Goal: Task Accomplishment & Management: Manage account settings

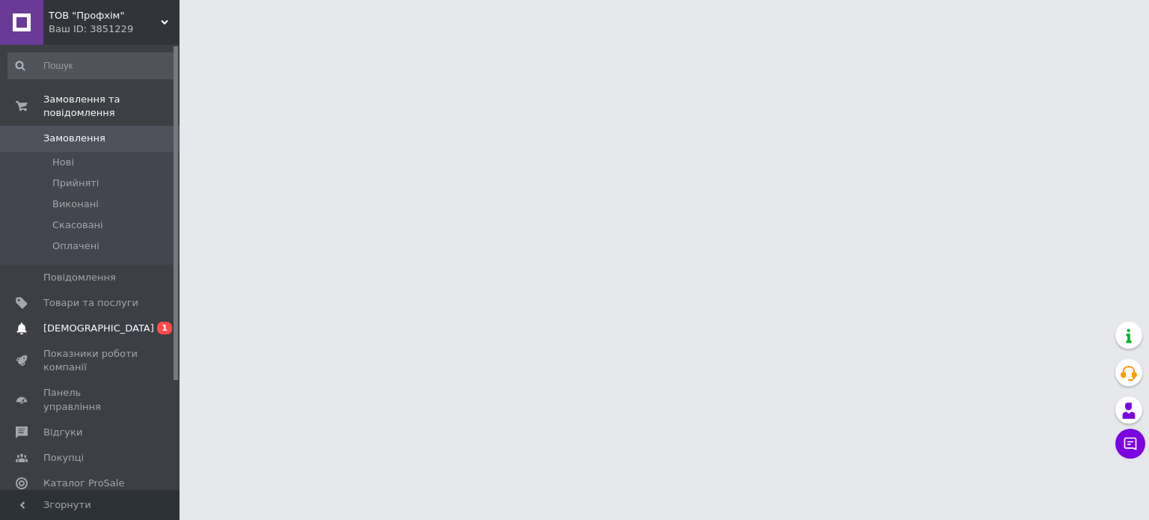
click at [82, 322] on span "[DEMOGRAPHIC_DATA]" at bounding box center [98, 328] width 111 height 13
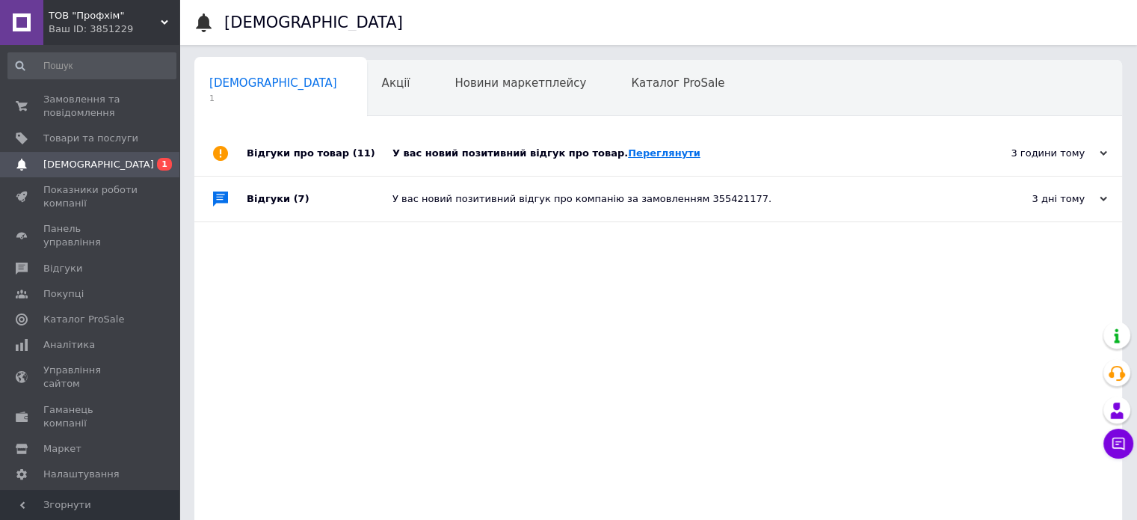
click at [631, 148] on link "Переглянути" at bounding box center [664, 152] width 73 height 11
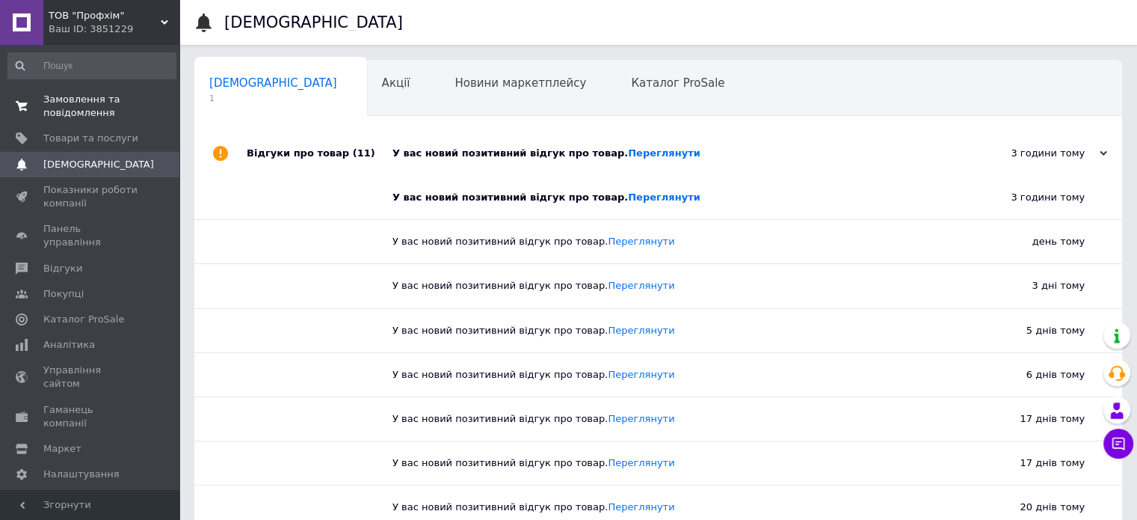
click at [85, 102] on span "Замовлення та повідомлення" at bounding box center [90, 106] width 95 height 27
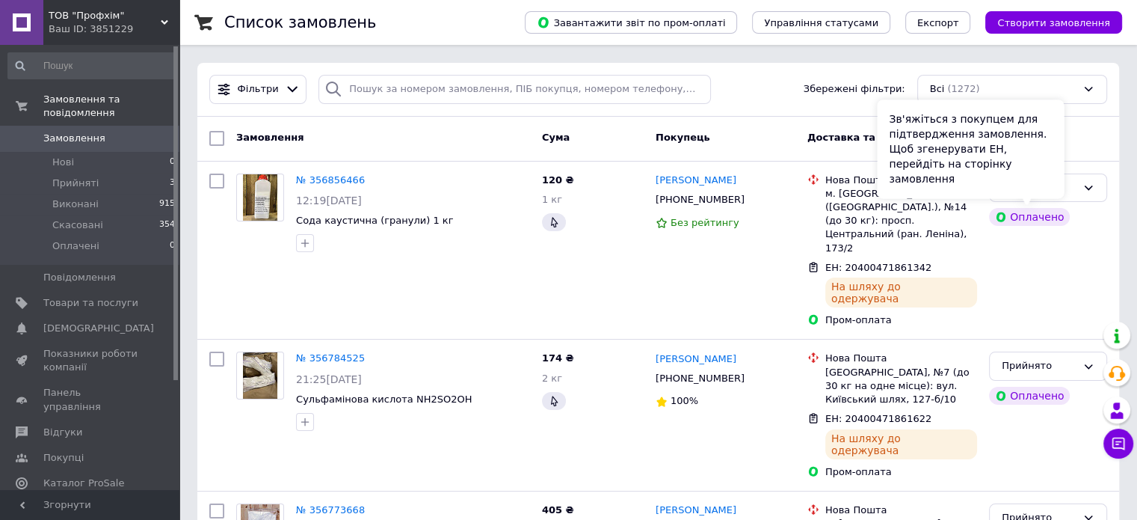
click at [1017, 197] on div "Зв'яжіться з покупцем для підтвердження замовлення. Щоб згенерувати ЕН, перейді…" at bounding box center [970, 148] width 187 height 99
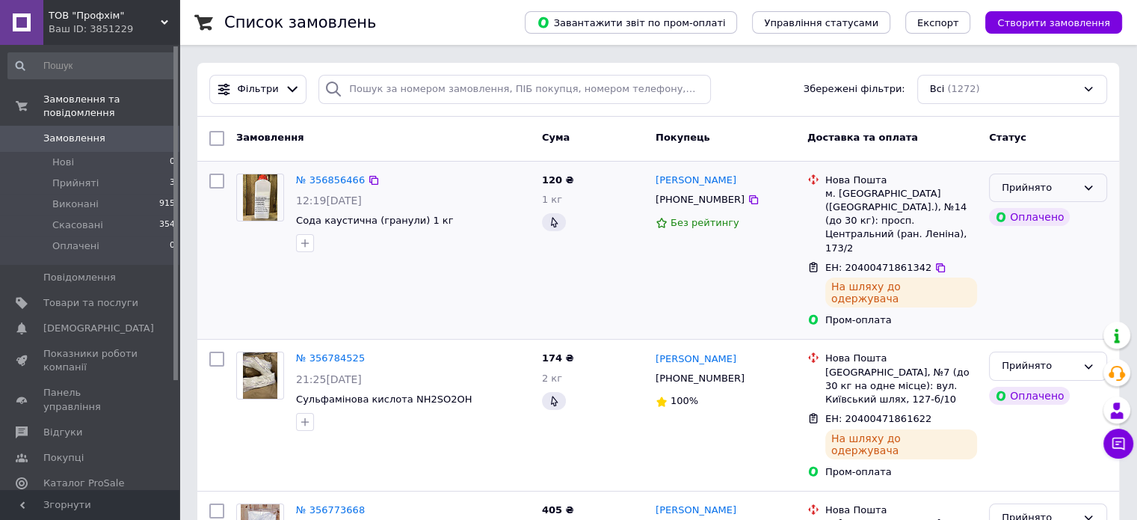
click at [1081, 190] on div "Прийнято" at bounding box center [1048, 187] width 118 height 29
click at [1058, 212] on li "Виконано" at bounding box center [1048, 219] width 117 height 28
click at [1088, 360] on icon at bounding box center [1089, 366] width 12 height 12
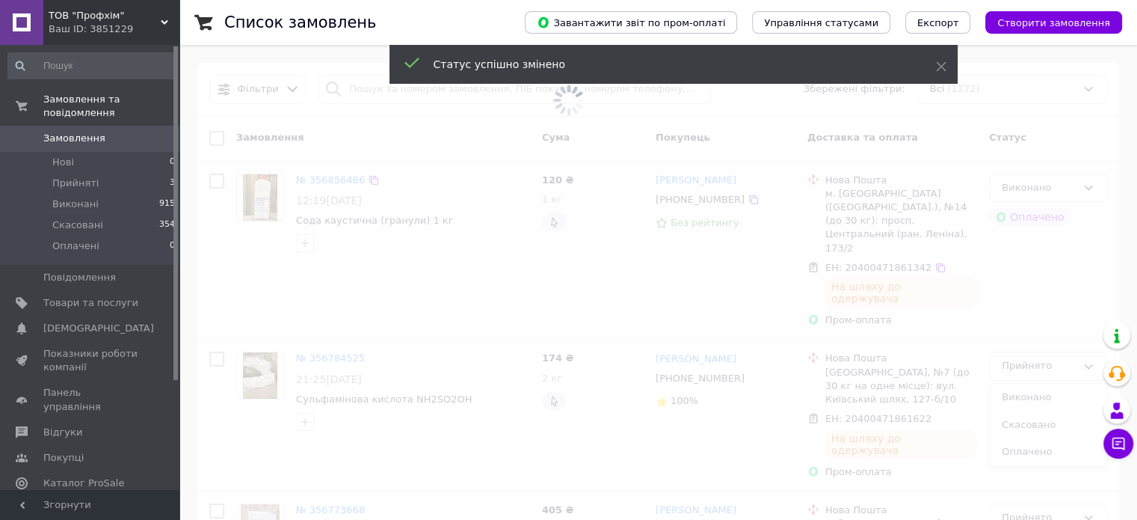
click at [1065, 355] on span at bounding box center [568, 260] width 1137 height 520
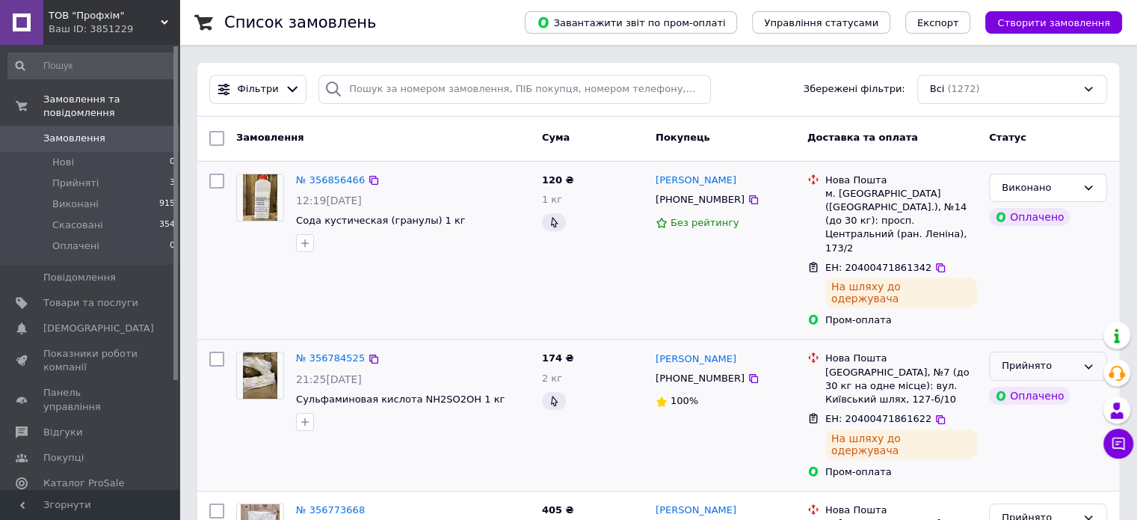
click at [1090, 360] on icon at bounding box center [1089, 366] width 12 height 12
click at [1015, 384] on li "Виконано" at bounding box center [1048, 398] width 117 height 28
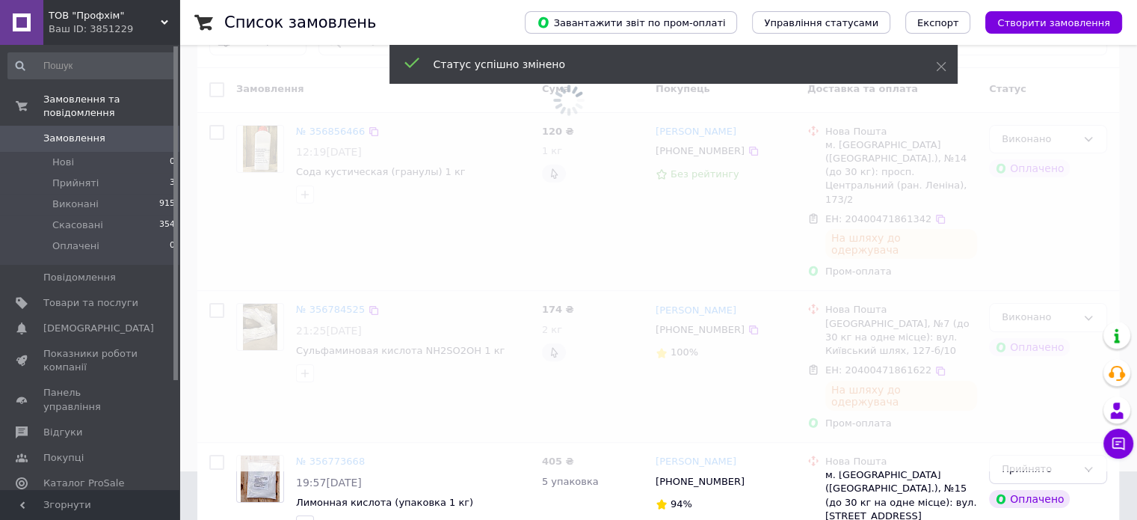
scroll to position [75, 0]
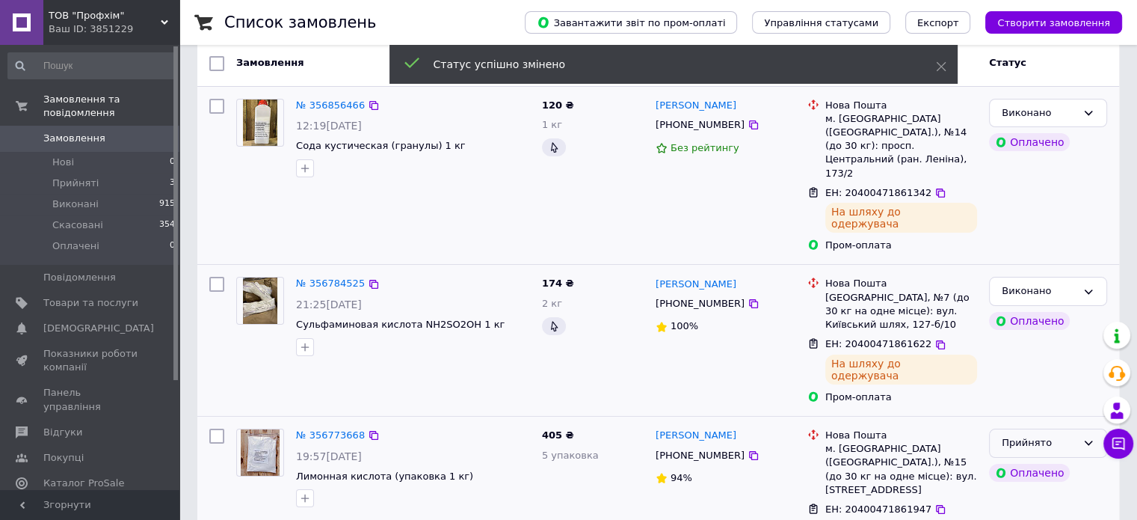
click at [1085, 437] on icon at bounding box center [1089, 443] width 12 height 12
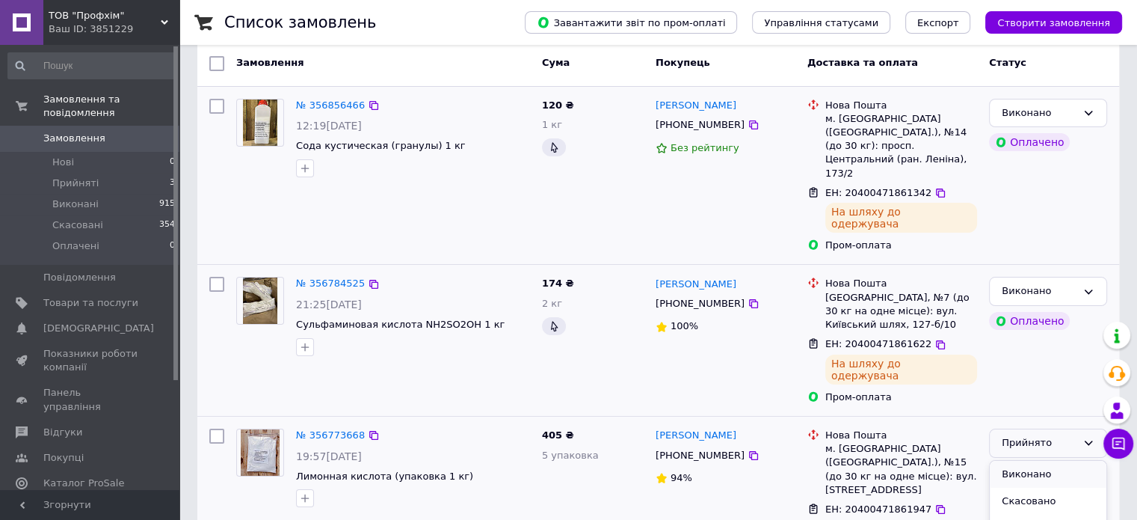
click at [1025, 461] on li "Виконано" at bounding box center [1048, 475] width 117 height 28
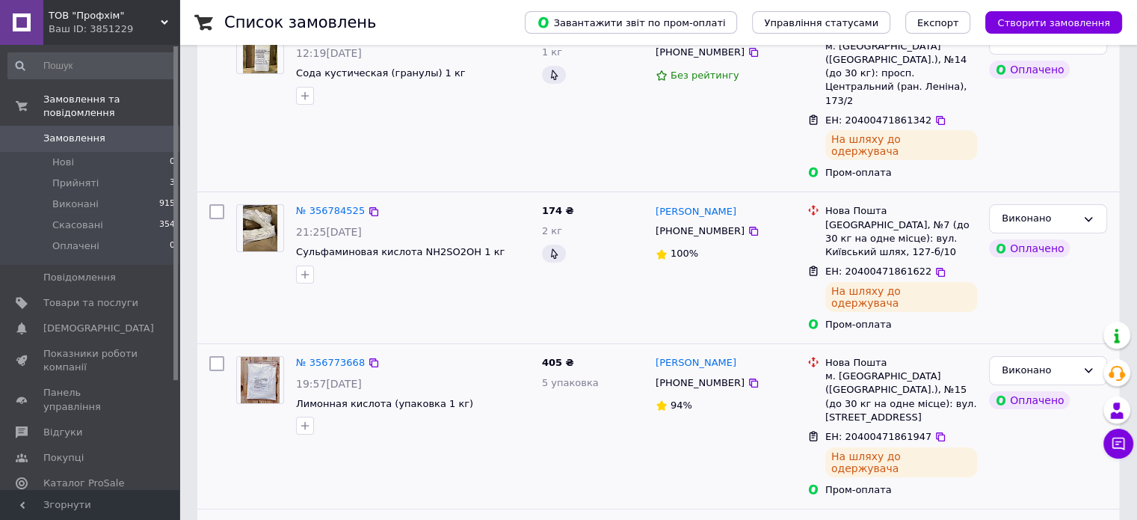
scroll to position [150, 0]
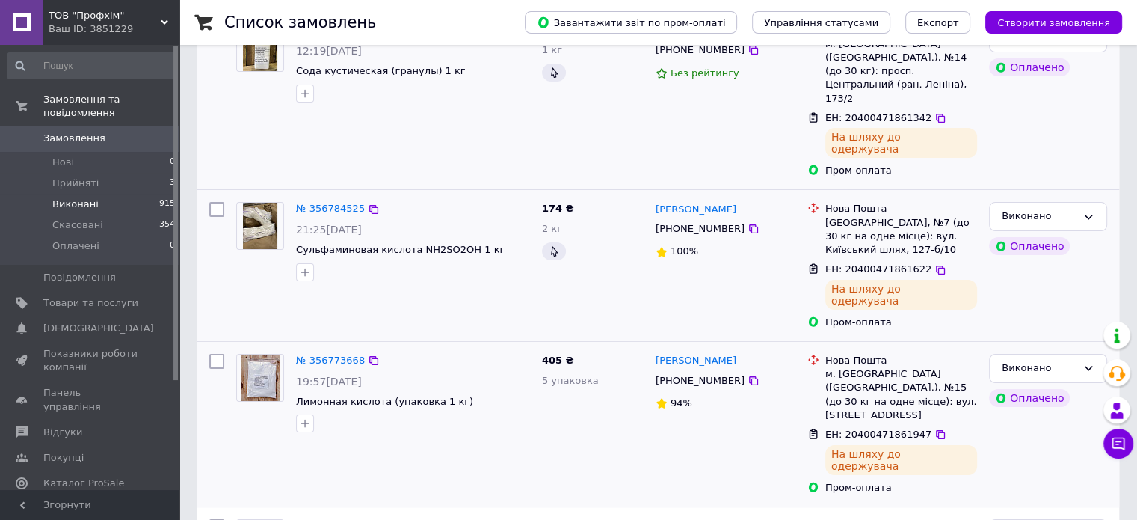
click at [61, 197] on span "Виконані" at bounding box center [75, 203] width 46 height 13
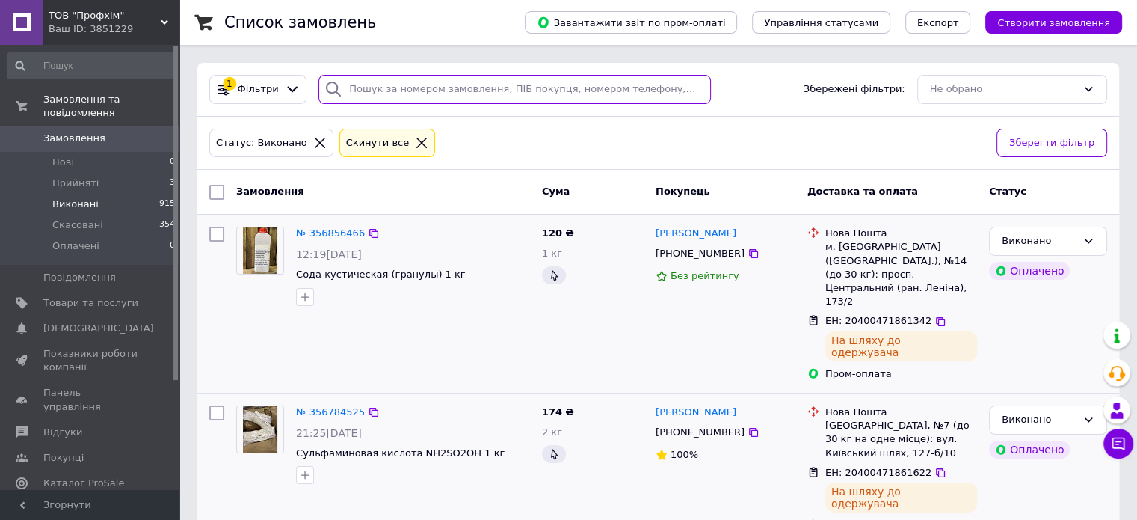
click at [389, 98] on input "search" at bounding box center [515, 89] width 393 height 29
paste input "355764519"
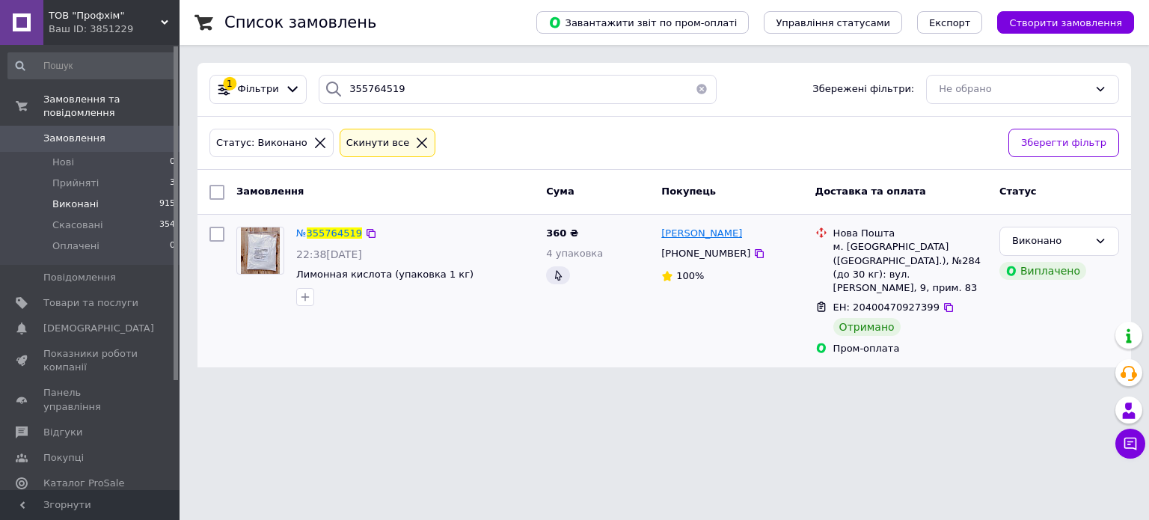
drag, startPoint x: 751, startPoint y: 237, endPoint x: 663, endPoint y: 228, distance: 87.9
click at [663, 228] on div "[PERSON_NAME]" at bounding box center [732, 233] width 144 height 17
copy span "[PERSON_NAME]"
click at [205, 110] on div "1 Фільтри 355764519 Збережені фільтри: Не обрано" at bounding box center [663, 90] width 933 height 54
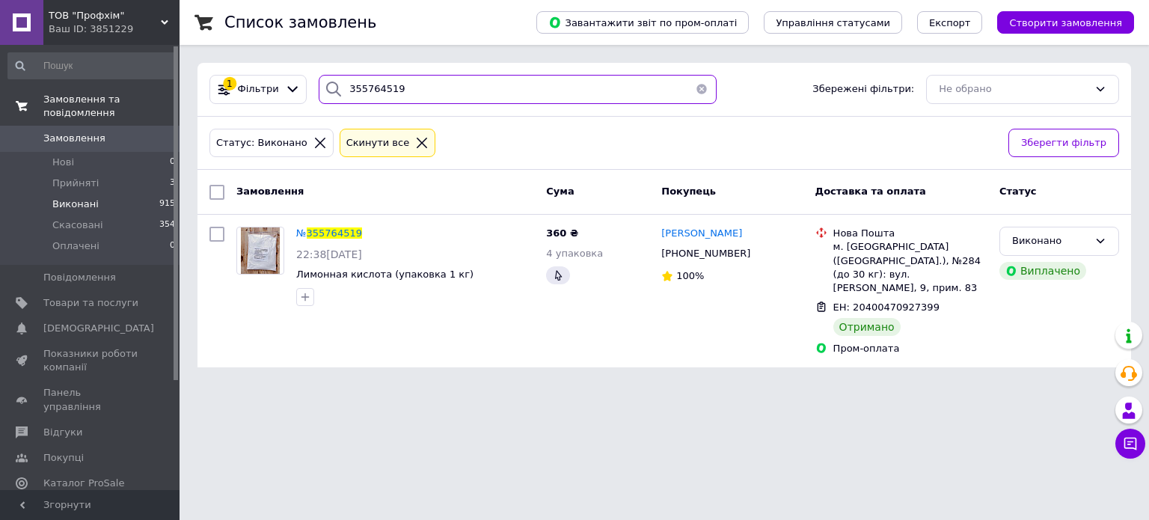
drag, startPoint x: 461, startPoint y: 85, endPoint x: 0, endPoint y: 96, distance: 461.5
click at [0, 96] on div "ТОВ "Профхім" Ваш ID: 3851229 Сайт ТОВ "Профхім" Кабінет покупця Перевірити ста…" at bounding box center [574, 192] width 1149 height 385
paste input "6134033"
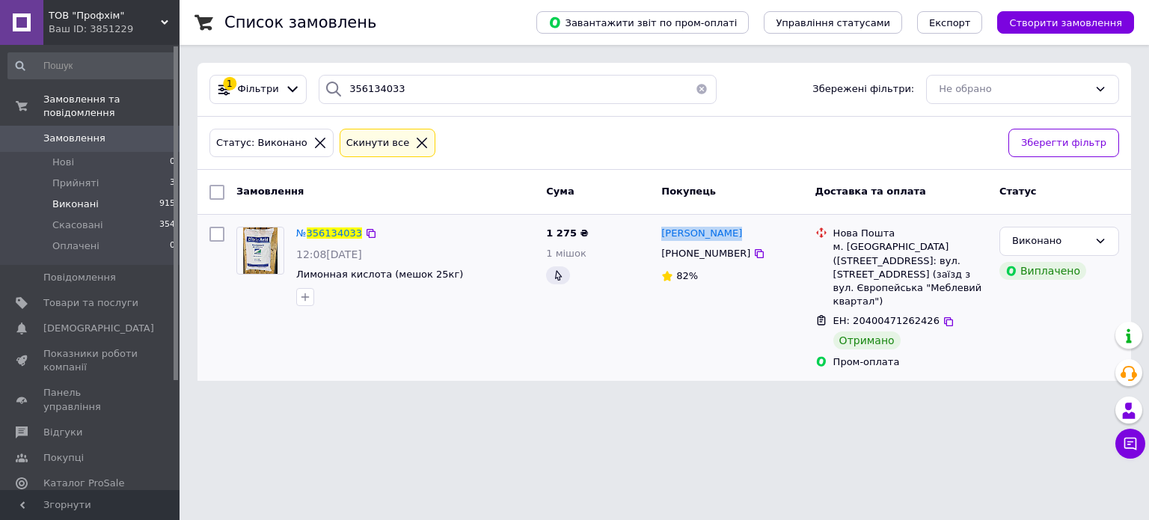
drag, startPoint x: 692, startPoint y: 239, endPoint x: 657, endPoint y: 226, distance: 38.1
click at [657, 226] on div "[PERSON_NAME] [PHONE_NUMBER] 82%" at bounding box center [731, 298] width 153 height 154
copy span "[PERSON_NAME]"
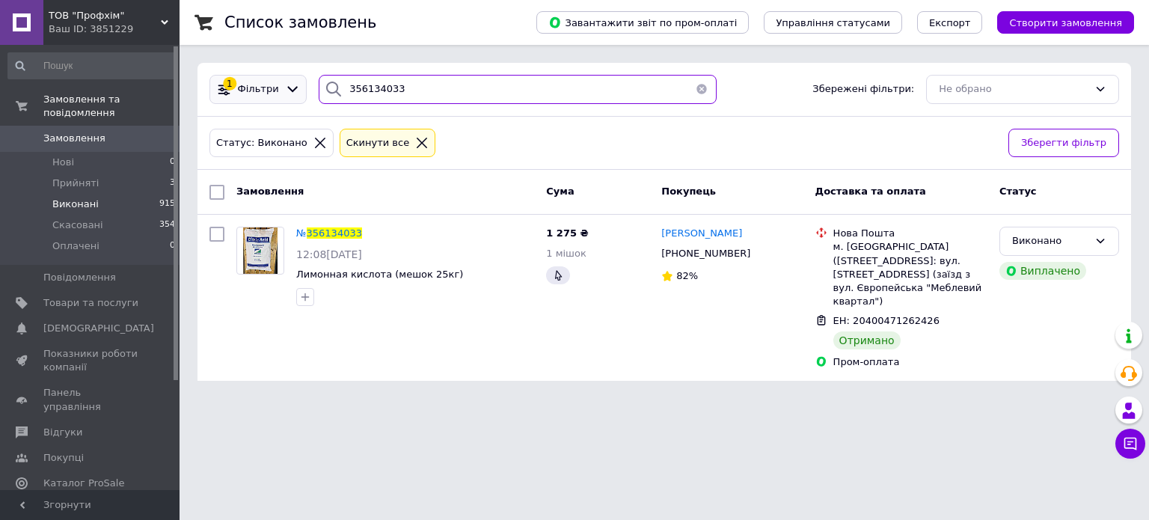
drag, startPoint x: 348, startPoint y: 92, endPoint x: 247, endPoint y: 92, distance: 100.9
click at [247, 92] on div "1 Фільтри 356134033 Збережені фільтри: Не обрано" at bounding box center [663, 89] width 921 height 29
paste input "5721877"
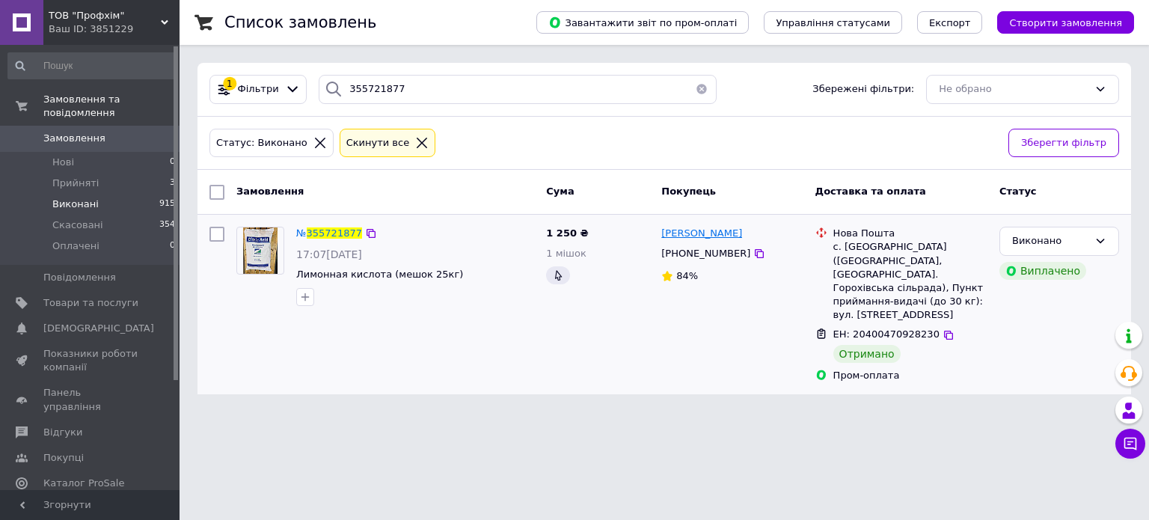
drag, startPoint x: 740, startPoint y: 234, endPoint x: 661, endPoint y: 229, distance: 78.7
click at [661, 229] on div "[PERSON_NAME]" at bounding box center [732, 233] width 144 height 17
copy span "[PERSON_NAME]"
click at [233, 300] on div at bounding box center [260, 266] width 60 height 90
click at [206, 328] on div at bounding box center [216, 304] width 27 height 167
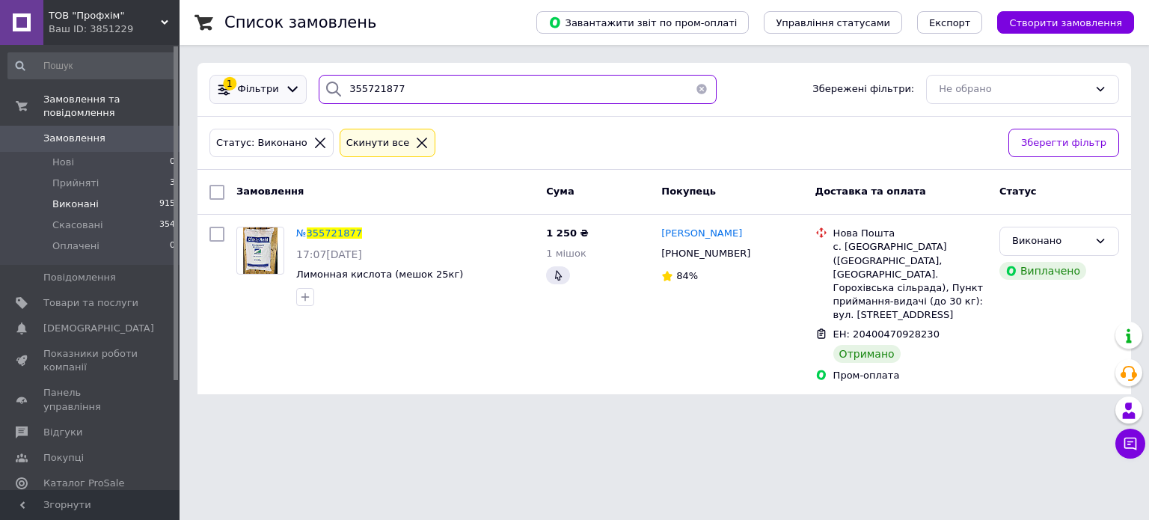
drag, startPoint x: 404, startPoint y: 81, endPoint x: 230, endPoint y: 89, distance: 173.7
click at [230, 89] on div "1 Фільтри 355721877 Збережені фільтри: Не обрано" at bounding box center [663, 89] width 921 height 29
paste input "4211"
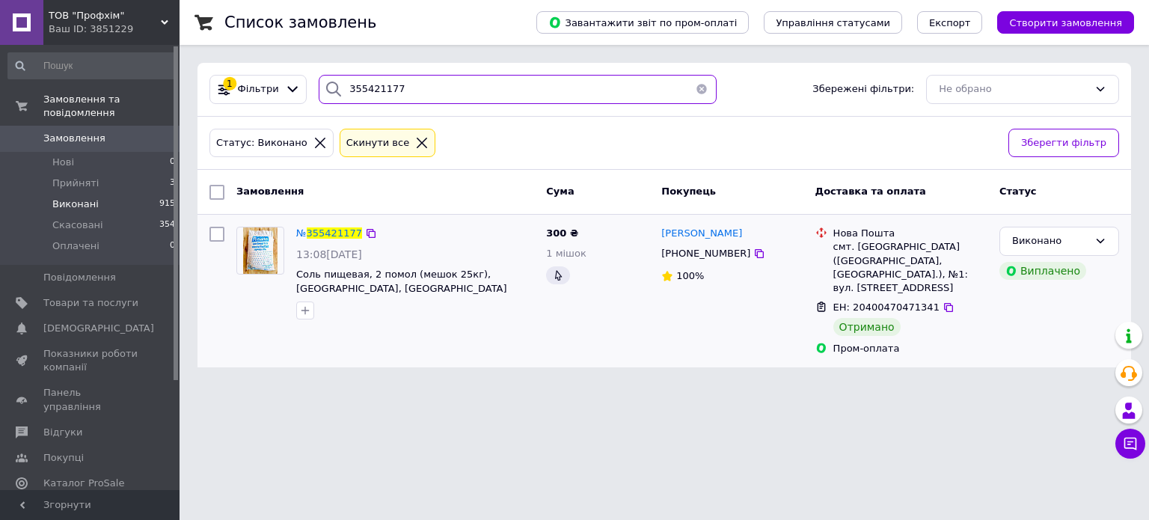
type input "355421177"
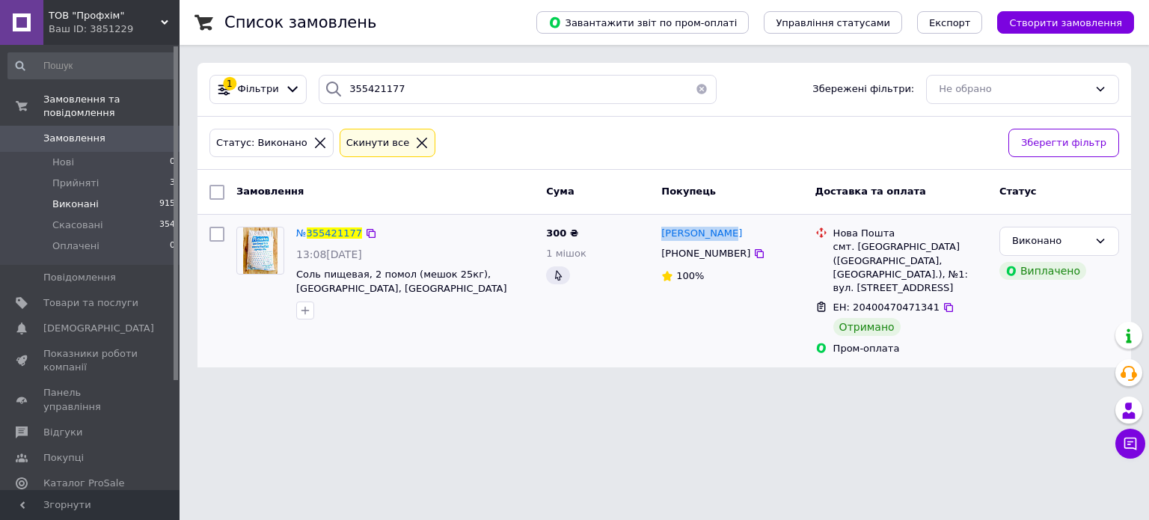
drag, startPoint x: 718, startPoint y: 226, endPoint x: 658, endPoint y: 230, distance: 59.9
click at [658, 230] on div "[PERSON_NAME] [PHONE_NUMBER] 100%" at bounding box center [731, 291] width 153 height 141
copy span "[PERSON_NAME]"
click at [209, 368] on div "Список замовлень Завантажити звіт по пром-оплаті Управління статусами Експорт С…" at bounding box center [663, 192] width 969 height 385
click at [132, 296] on span "Товари та послуги" at bounding box center [90, 302] width 95 height 13
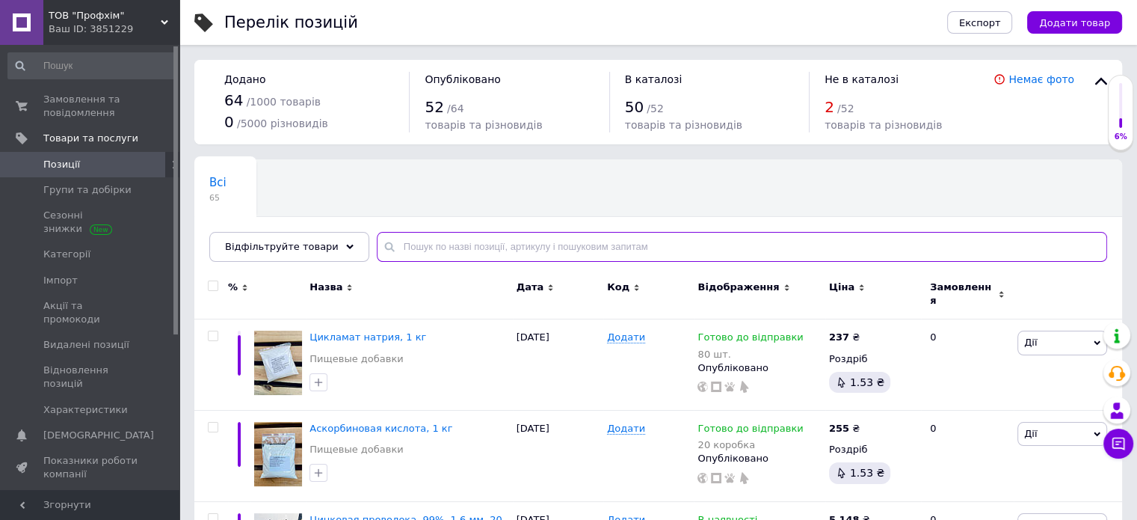
click at [514, 243] on input "text" at bounding box center [742, 247] width 731 height 30
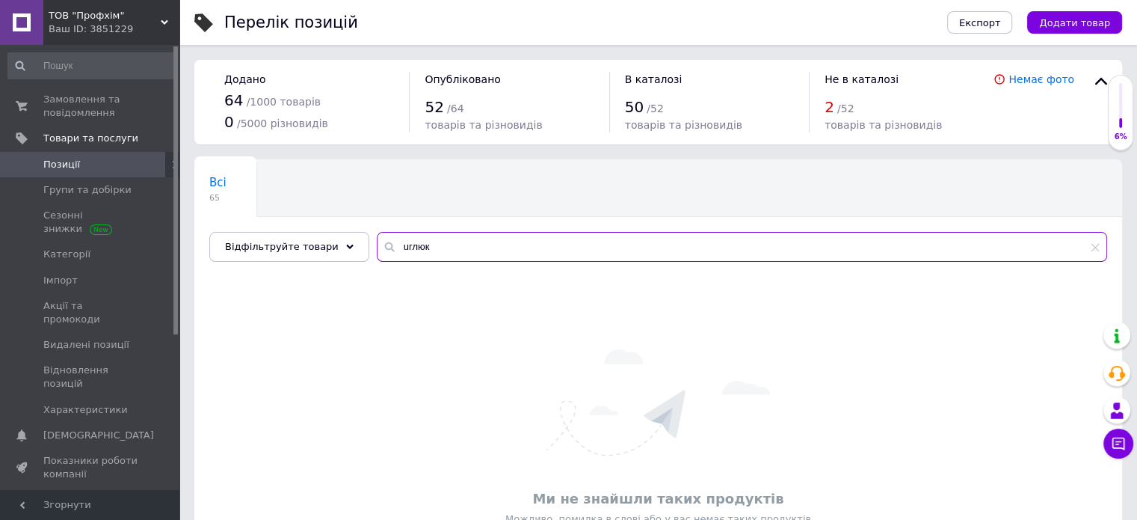
click at [390, 244] on input "uглюк" at bounding box center [742, 247] width 731 height 30
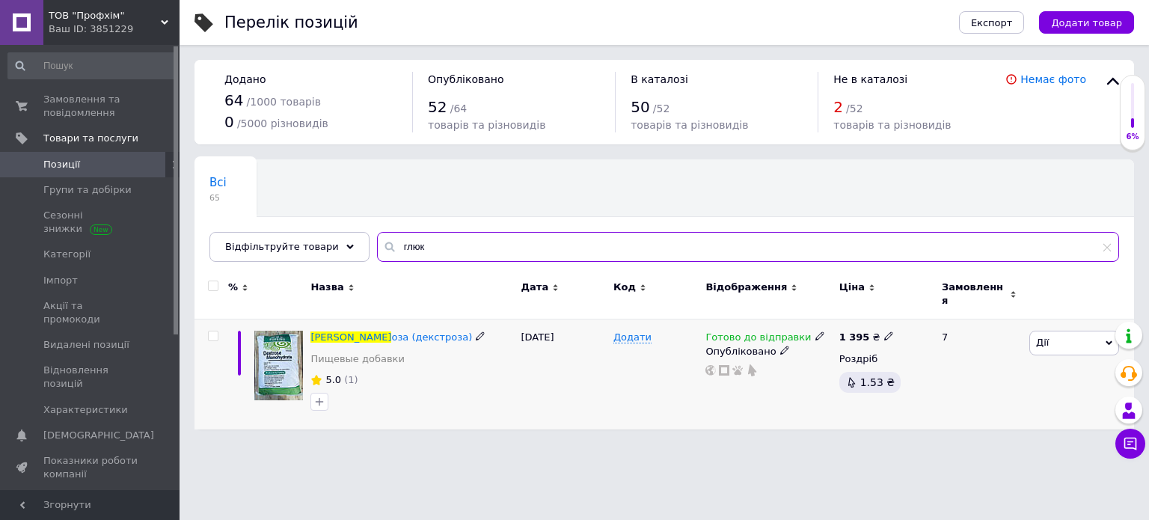
type input "глюк"
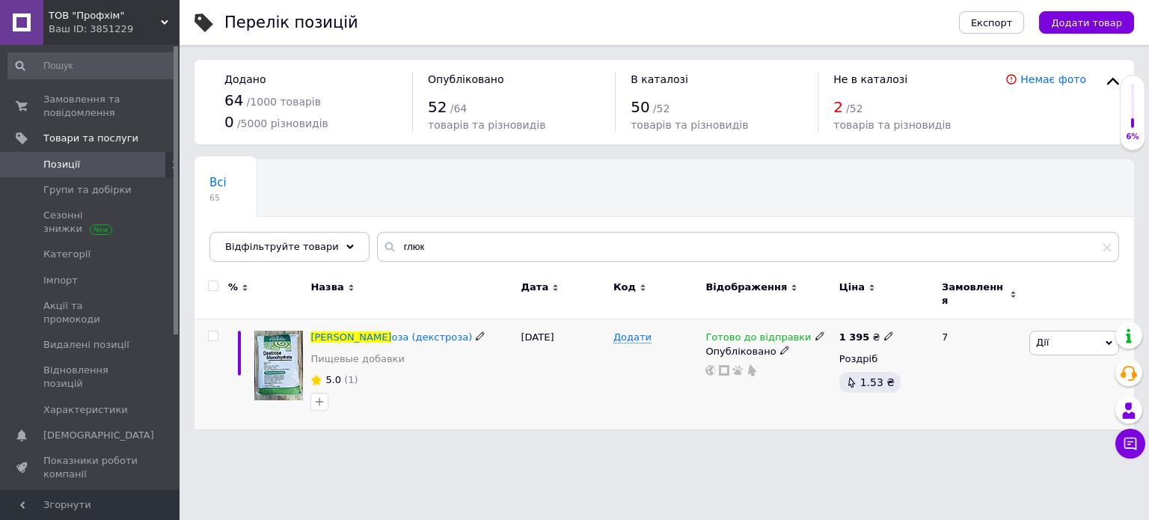
click at [1079, 337] on span "Дії" at bounding box center [1074, 343] width 90 height 24
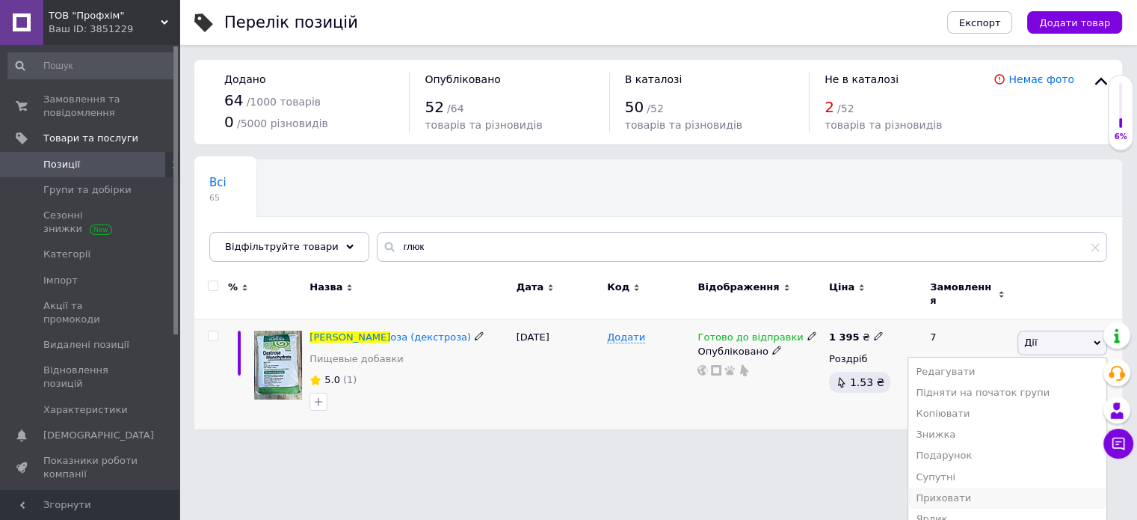
click at [954, 488] on li "Приховати" at bounding box center [1008, 498] width 198 height 21
